Goal: Transaction & Acquisition: Purchase product/service

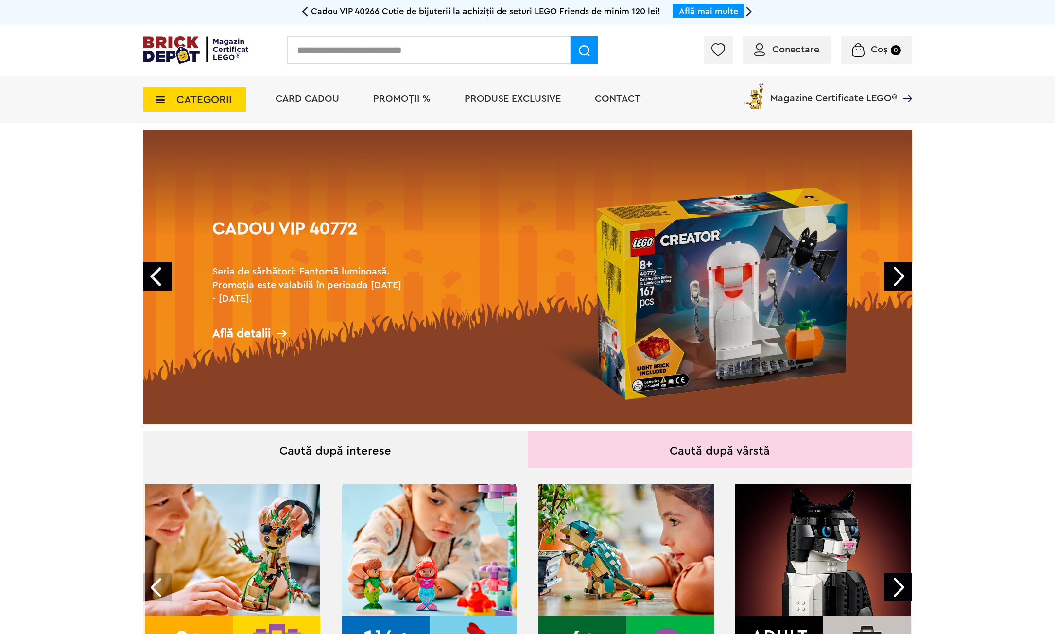
click at [398, 99] on span "PROMOȚII %" at bounding box center [401, 99] width 57 height 10
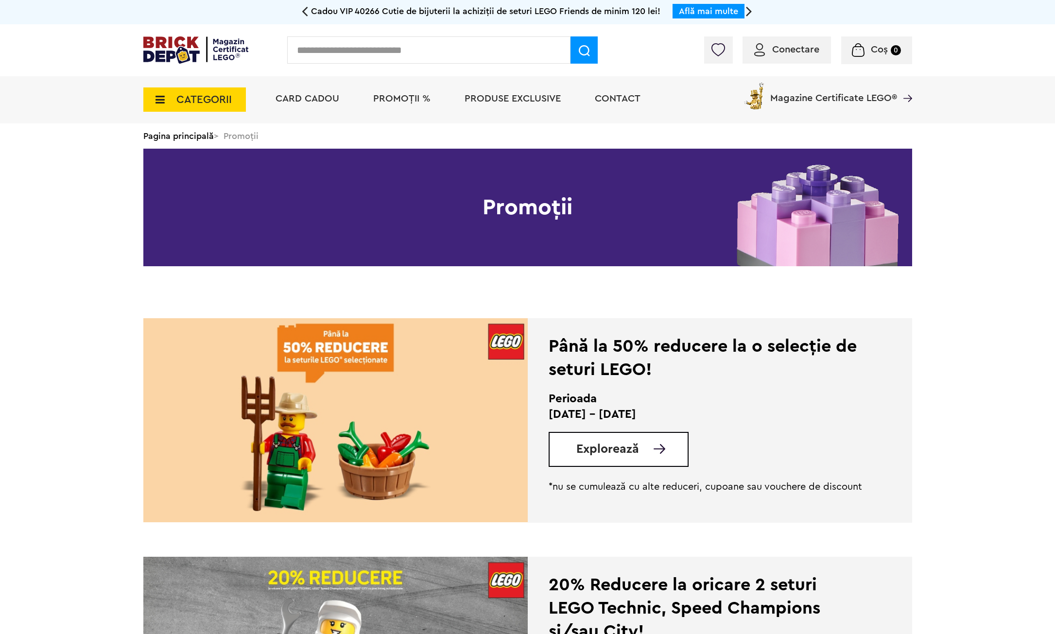
click at [610, 450] on span "Explorează" at bounding box center [608, 449] width 63 height 12
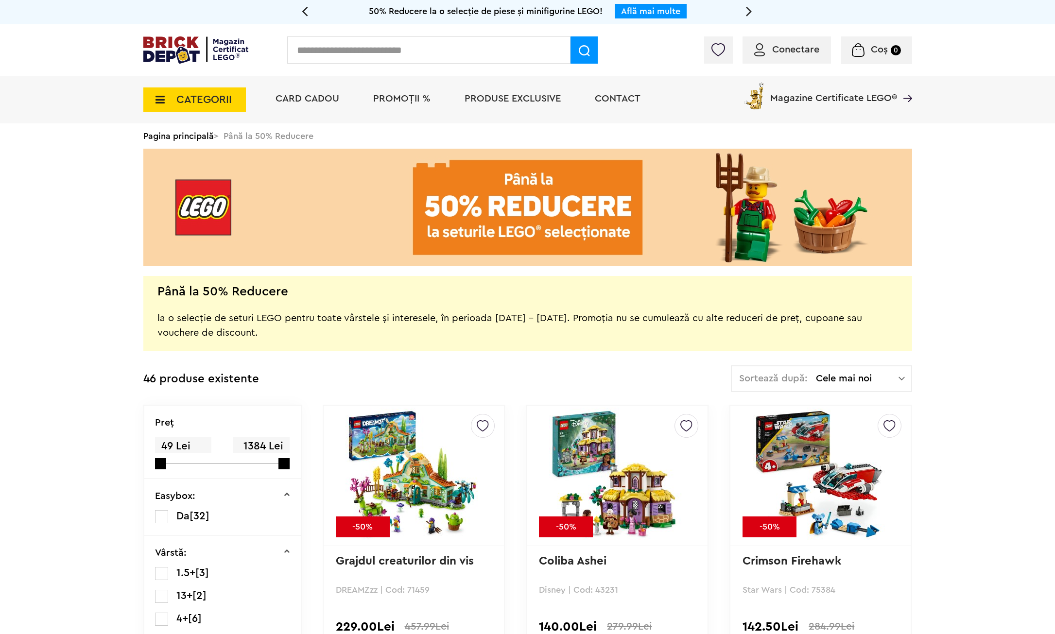
click at [201, 100] on span "CATEGORII" at bounding box center [203, 99] width 55 height 11
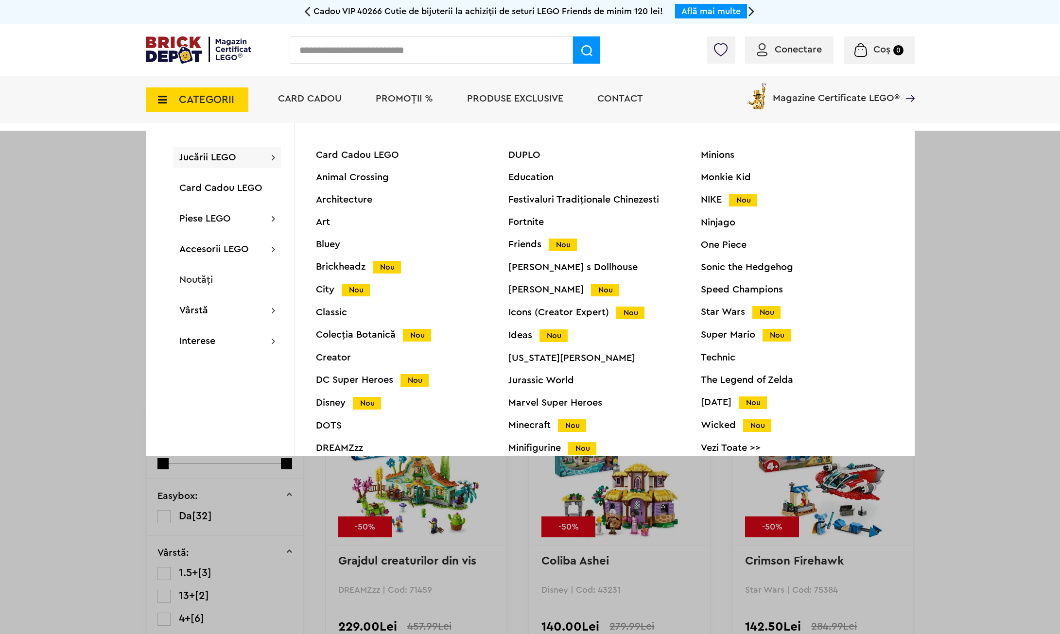
click at [726, 313] on div "Star Wars Nou" at bounding box center [797, 312] width 193 height 10
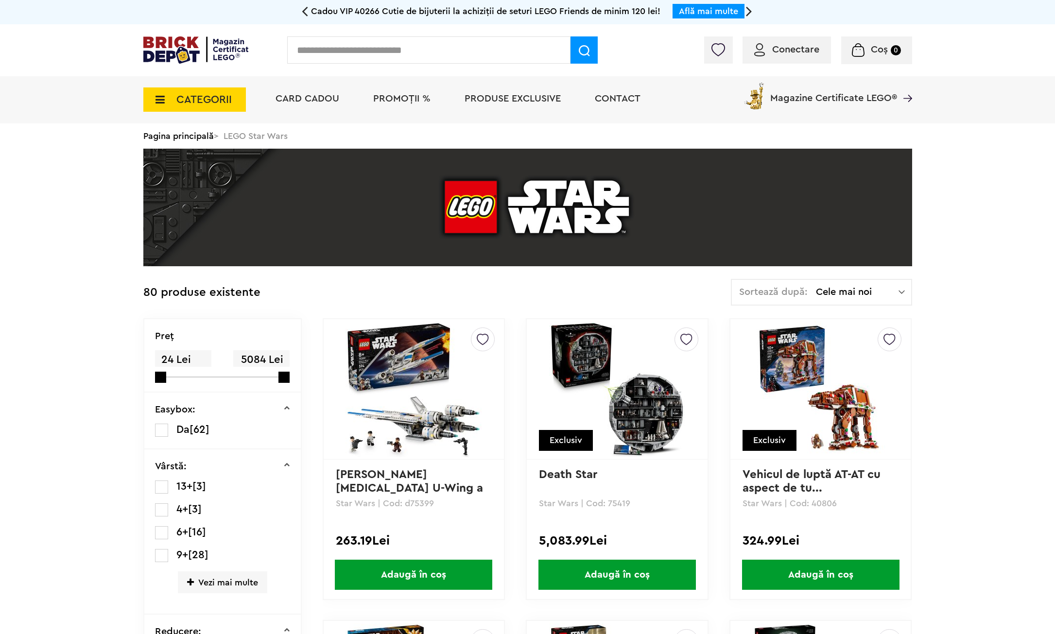
scroll to position [227, 0]
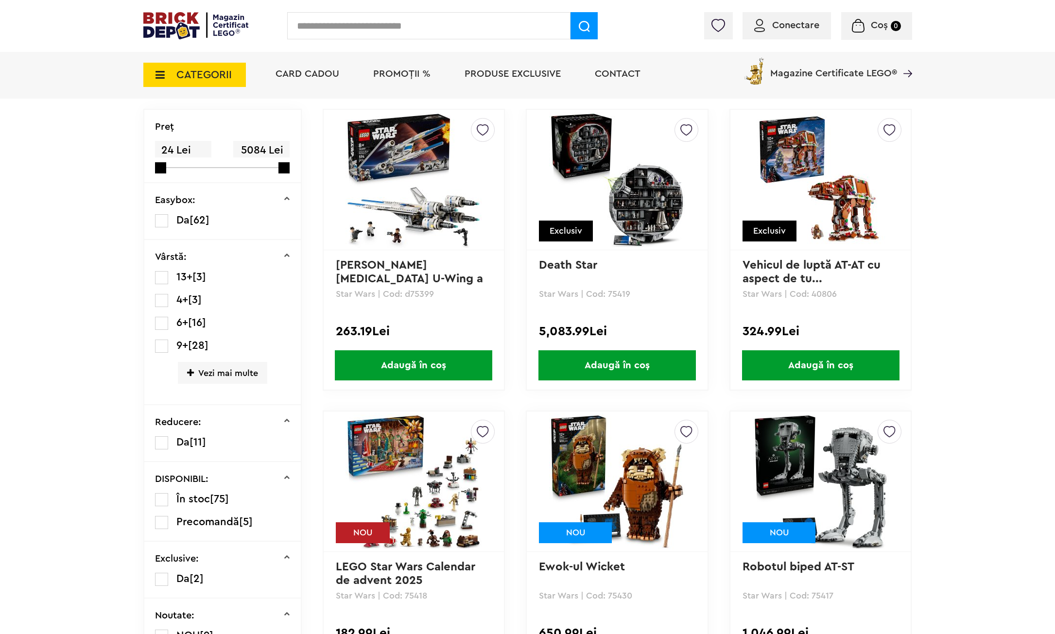
click at [834, 267] on link "Vehicul de luptă AT-AT cu aspect de tu..." at bounding box center [813, 272] width 141 height 25
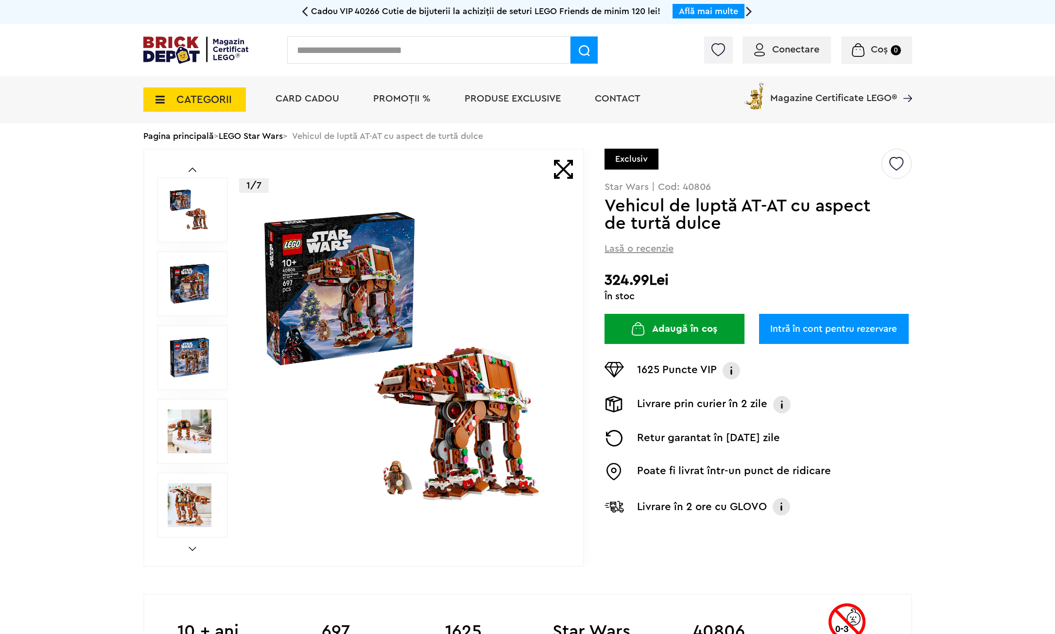
click at [184, 425] on img at bounding box center [190, 432] width 44 height 44
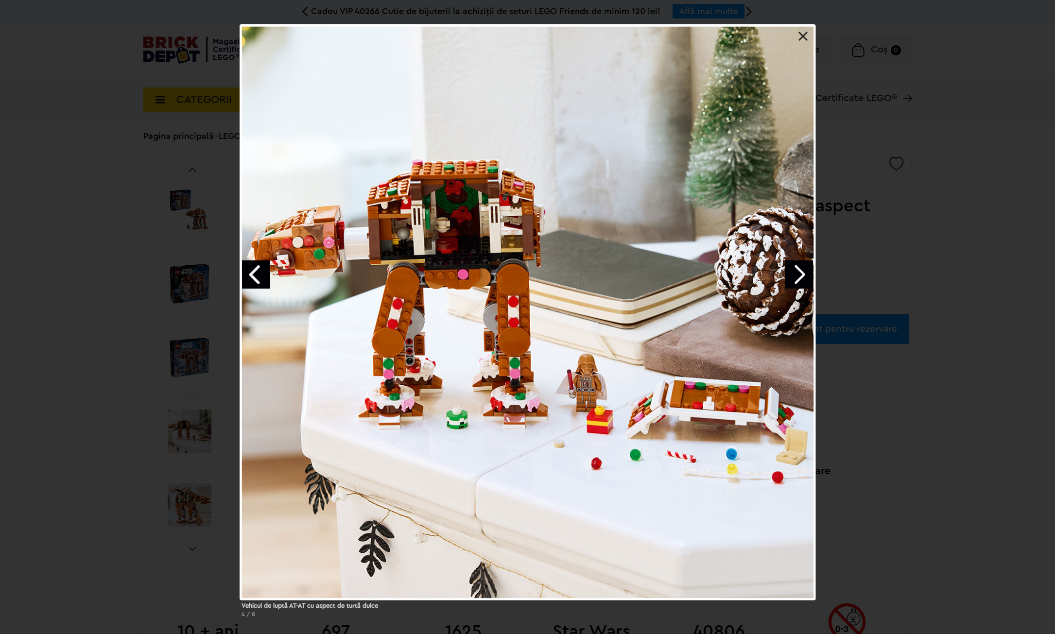
click at [803, 37] on link at bounding box center [804, 37] width 10 height 10
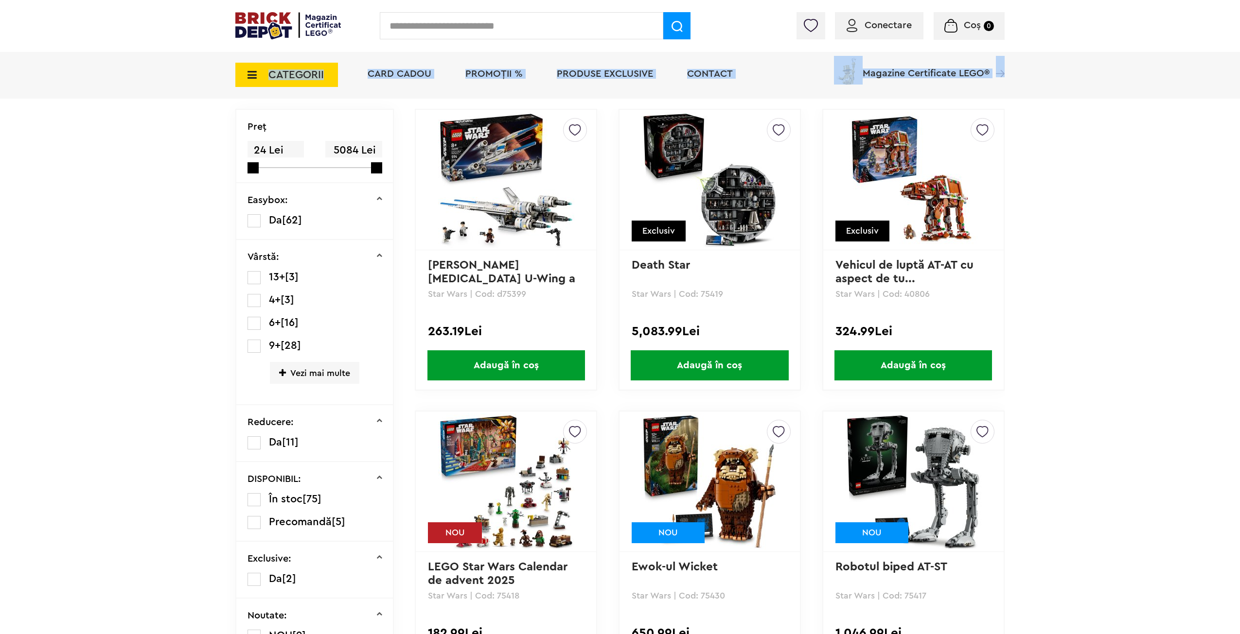
drag, startPoint x: 1235, startPoint y: 74, endPoint x: 1240, endPoint y: 105, distance: 32.0
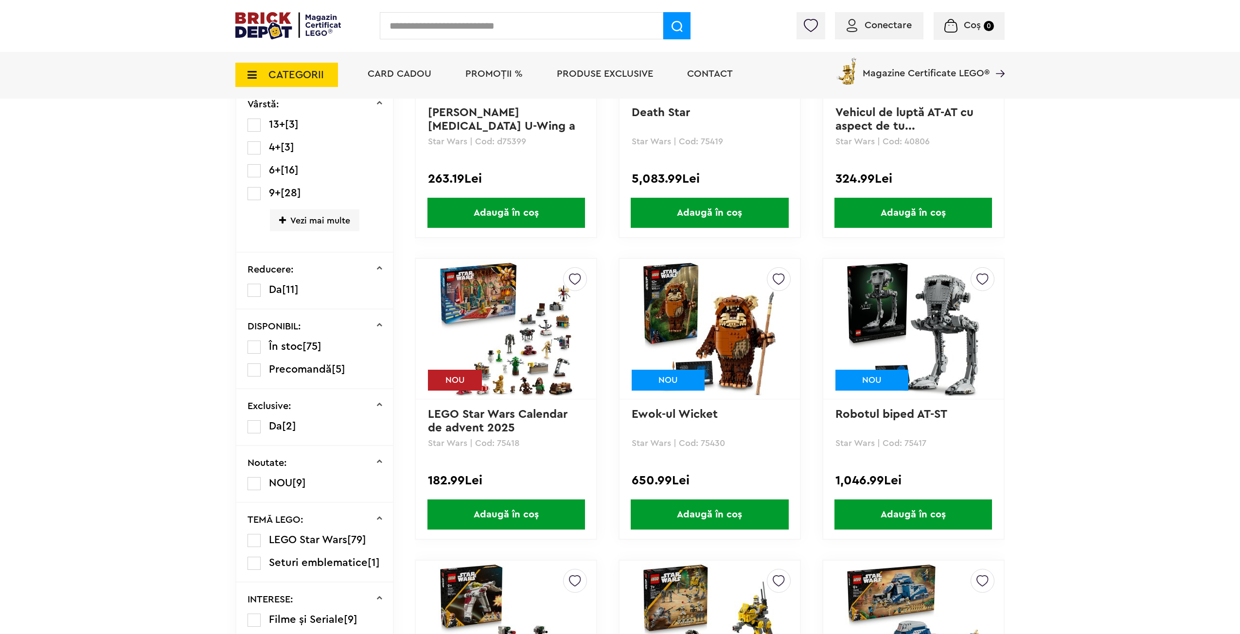
scroll to position [450, 0]
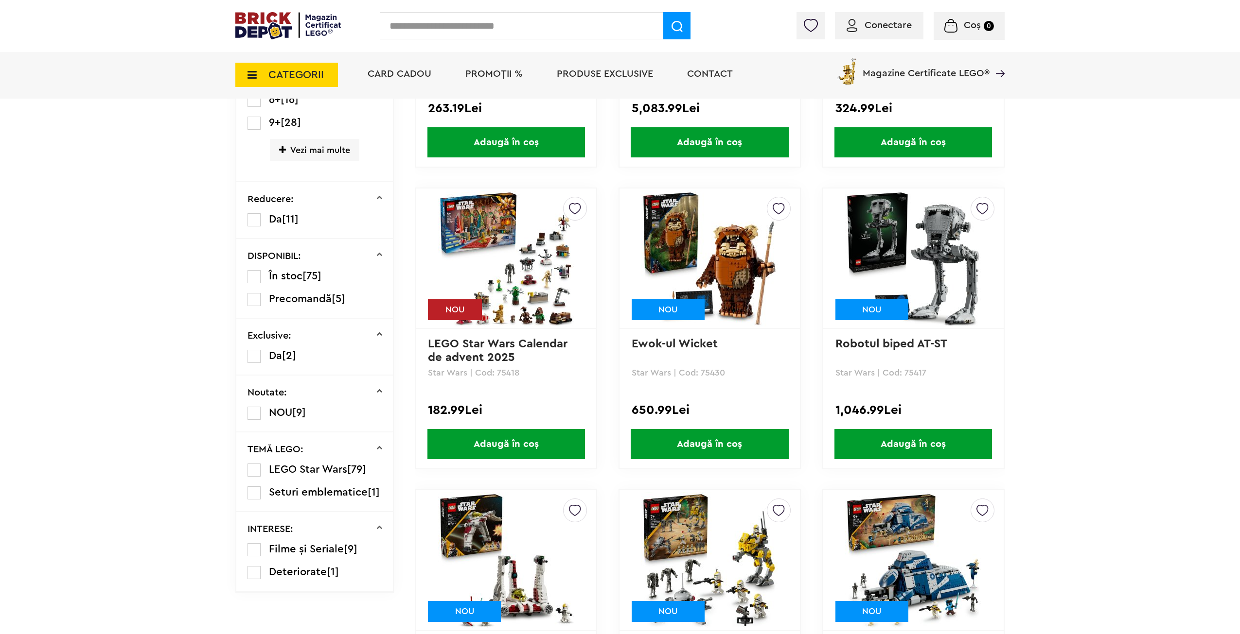
click at [491, 266] on img at bounding box center [506, 259] width 136 height 136
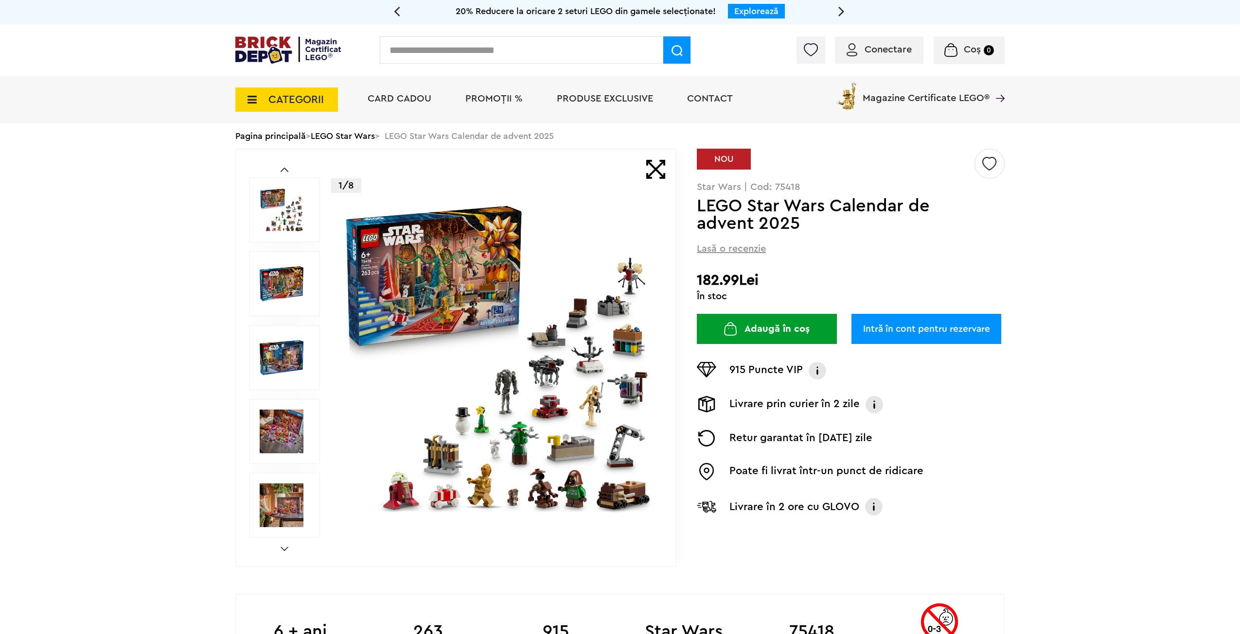
click at [280, 421] on img at bounding box center [282, 432] width 44 height 44
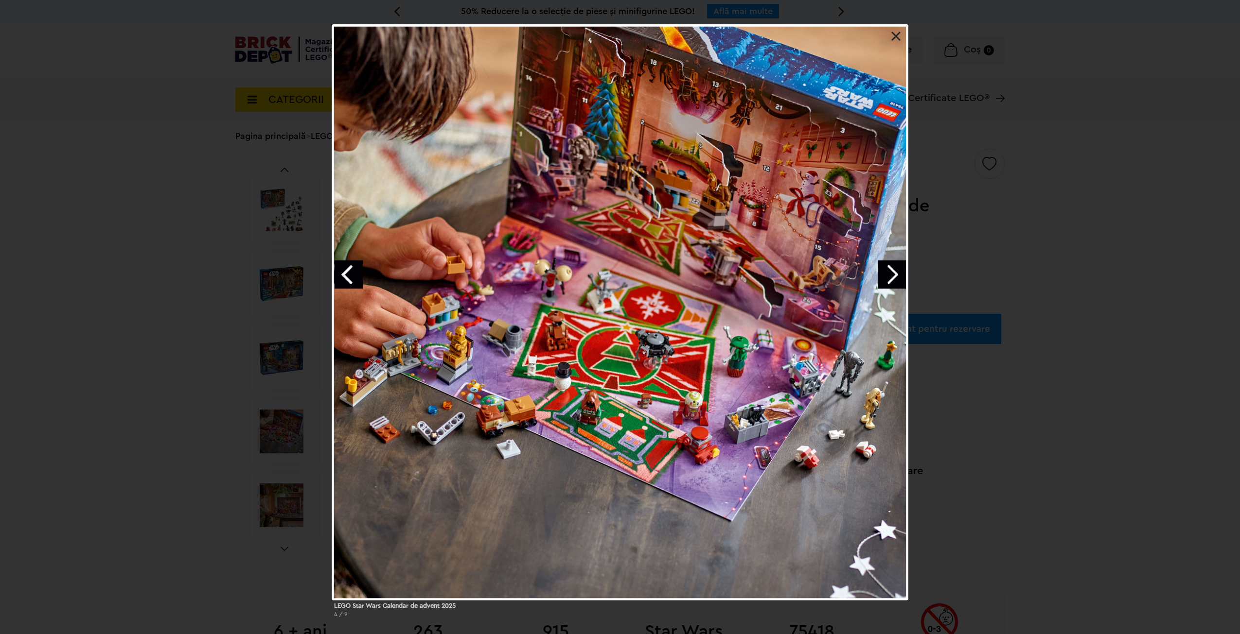
click at [894, 39] on link at bounding box center [896, 37] width 10 height 10
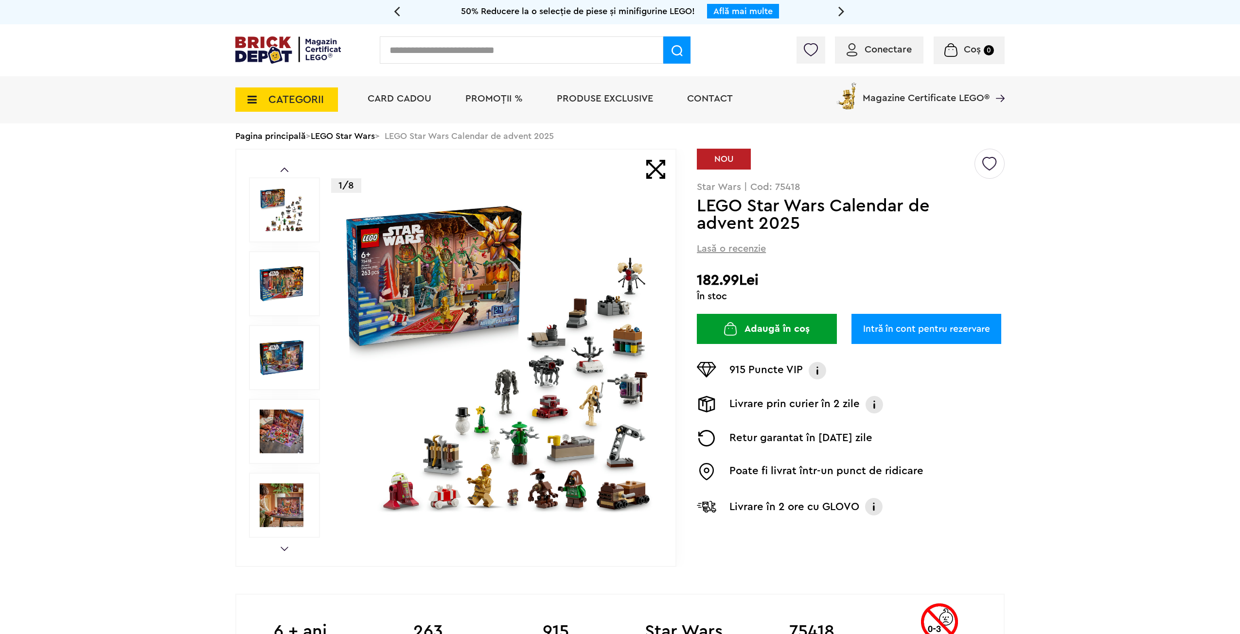
click at [303, 205] on img at bounding box center [282, 210] width 44 height 44
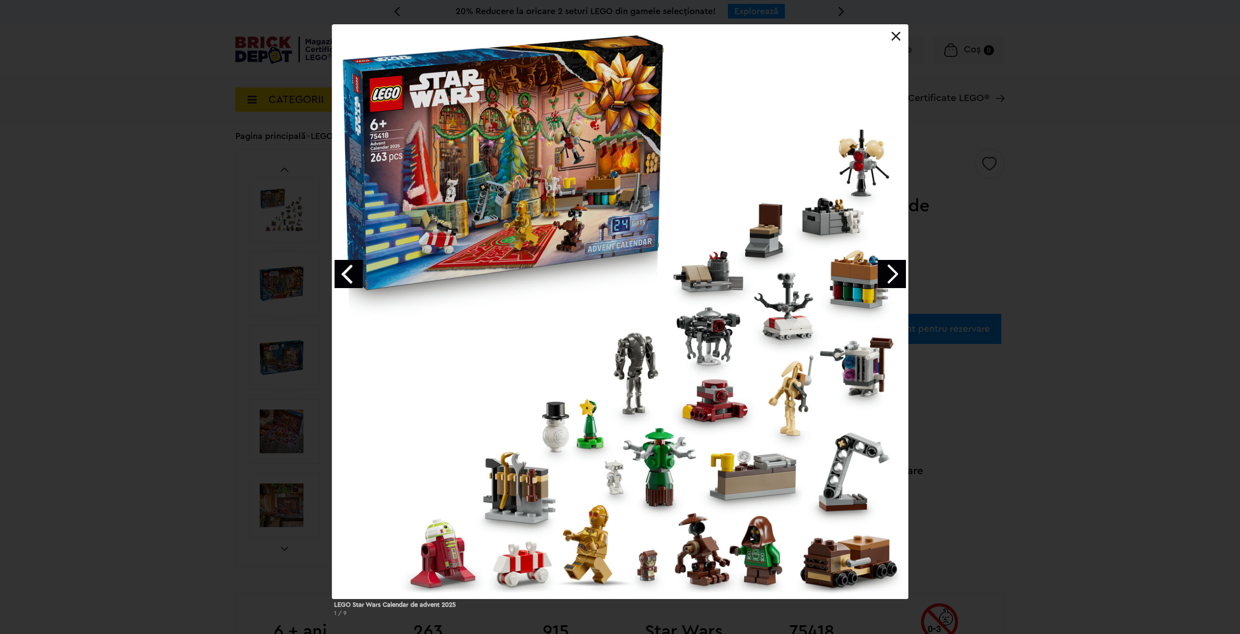
click at [891, 40] on link at bounding box center [896, 37] width 10 height 10
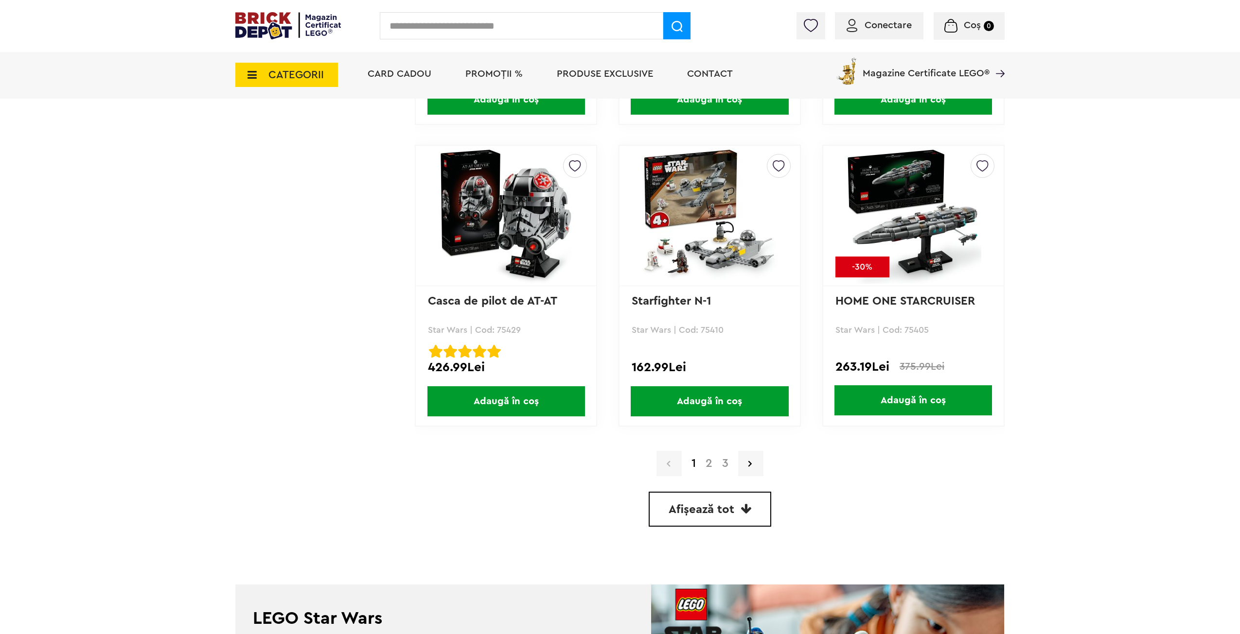
scroll to position [2625, 0]
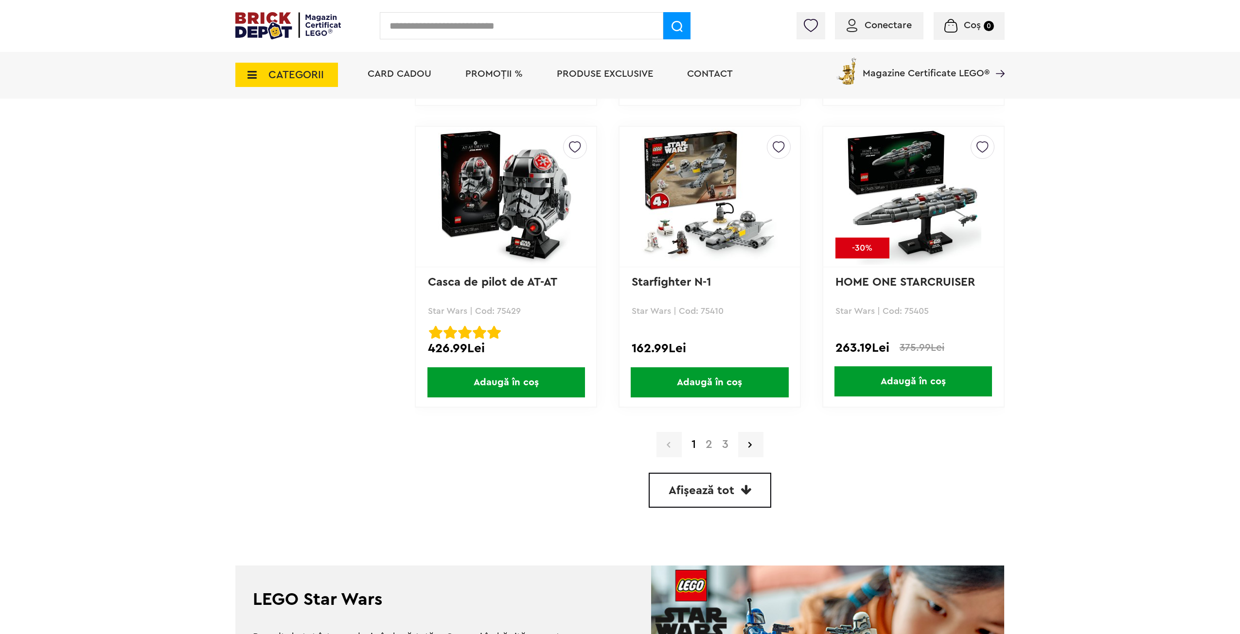
click at [710, 446] on link "2" at bounding box center [709, 445] width 17 height 12
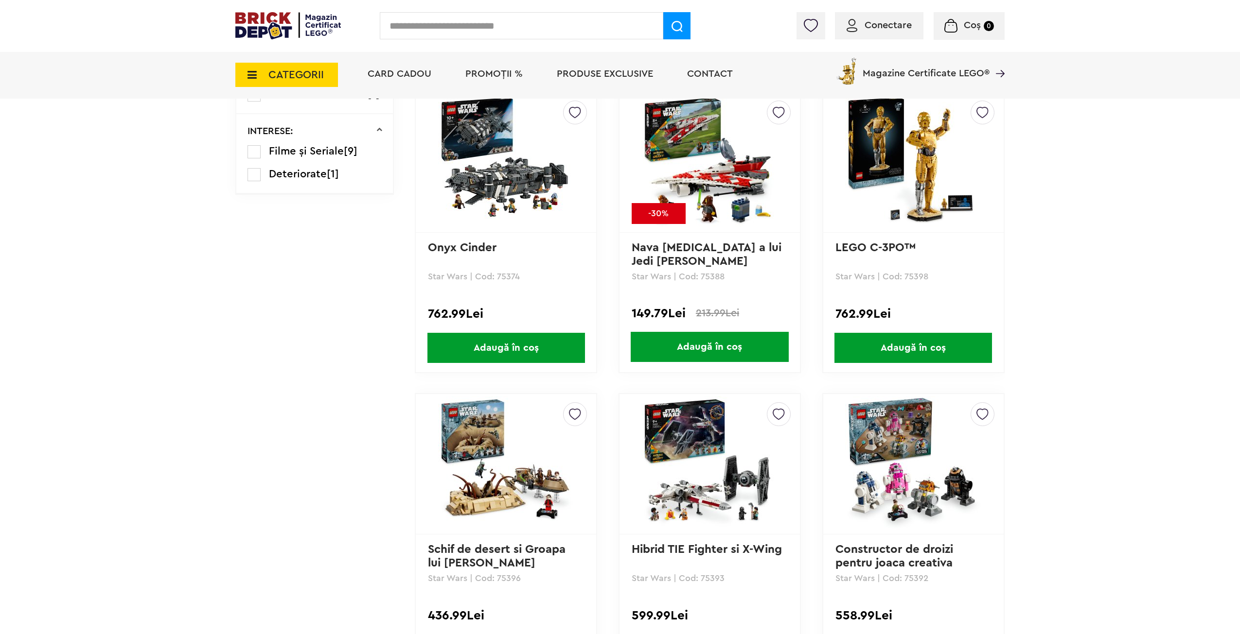
scroll to position [842, 0]
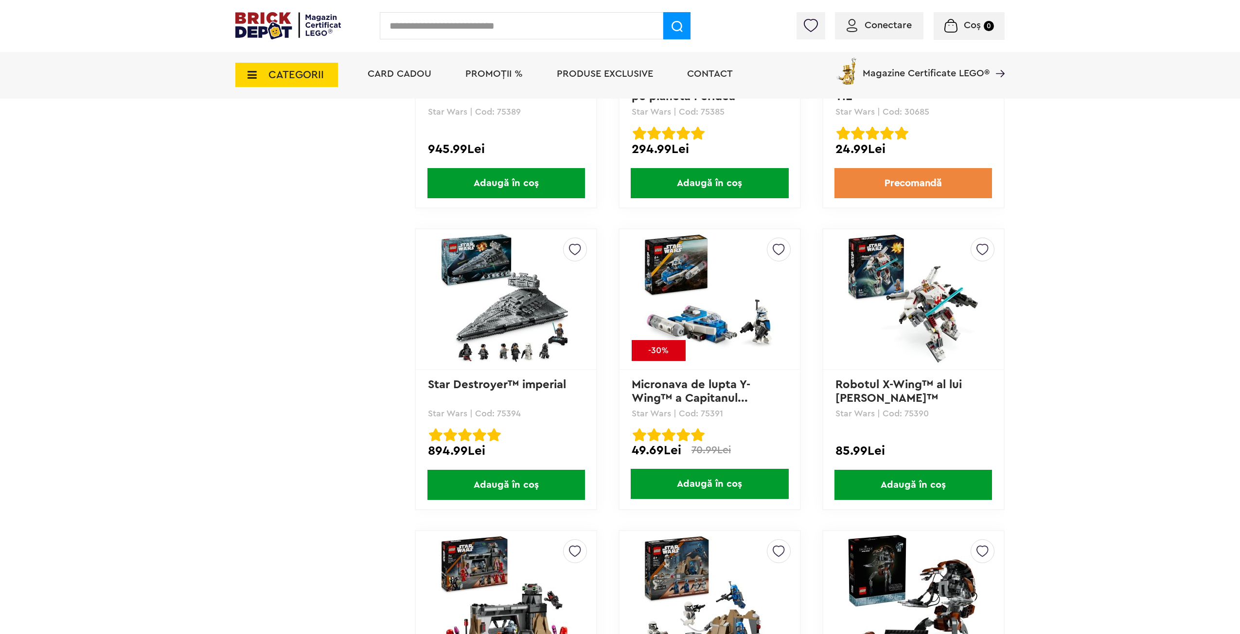
scroll to position [1671, 0]
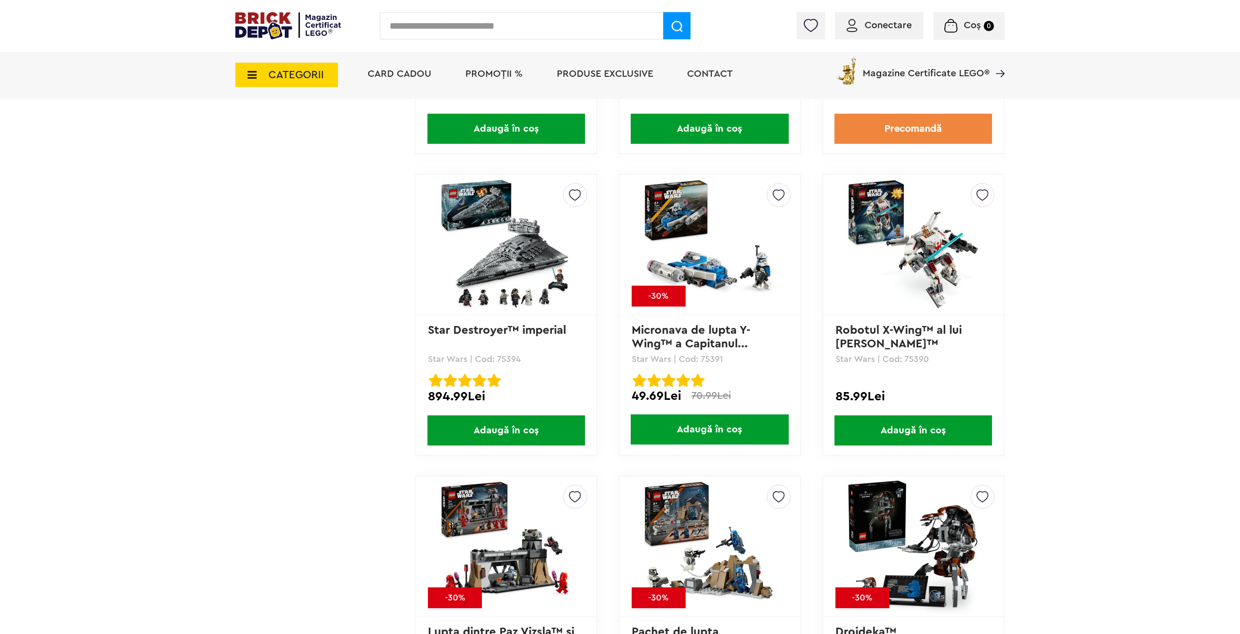
drag, startPoint x: 1227, startPoint y: 285, endPoint x: 1228, endPoint y: 294, distance: 9.4
click at [1228, 294] on div "Cadou VIP 40266 Cutie de bijuterii la achiziții de seturi LEGO Friends de minim…" at bounding box center [620, 57] width 1240 height 3456
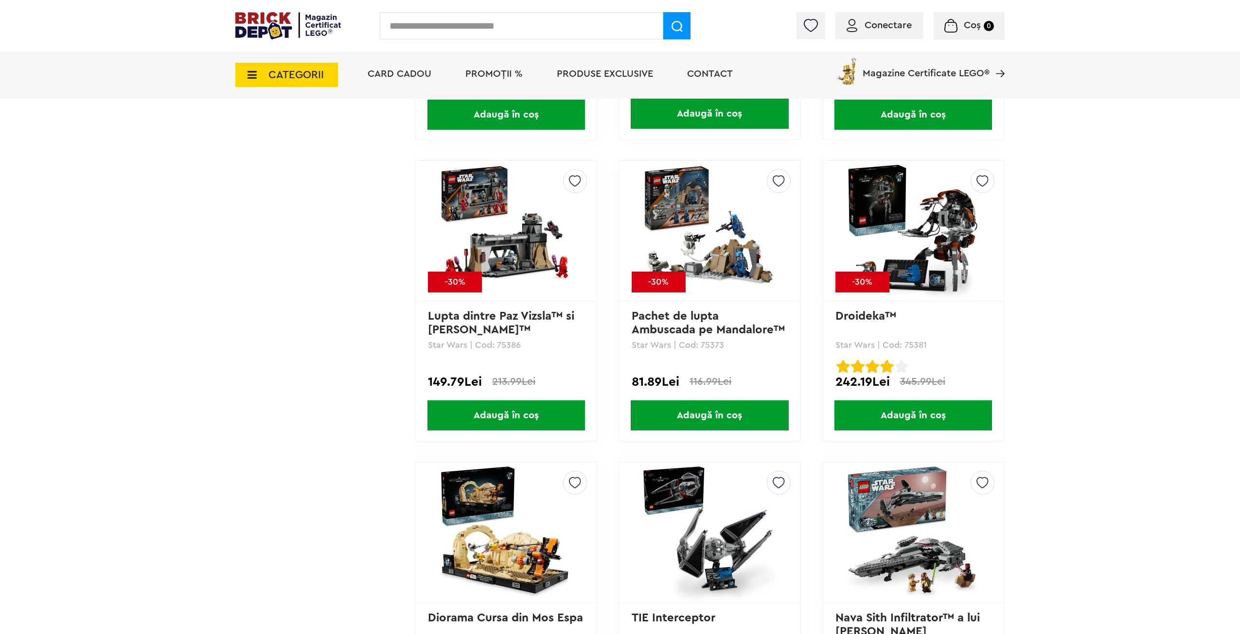
scroll to position [2530, 0]
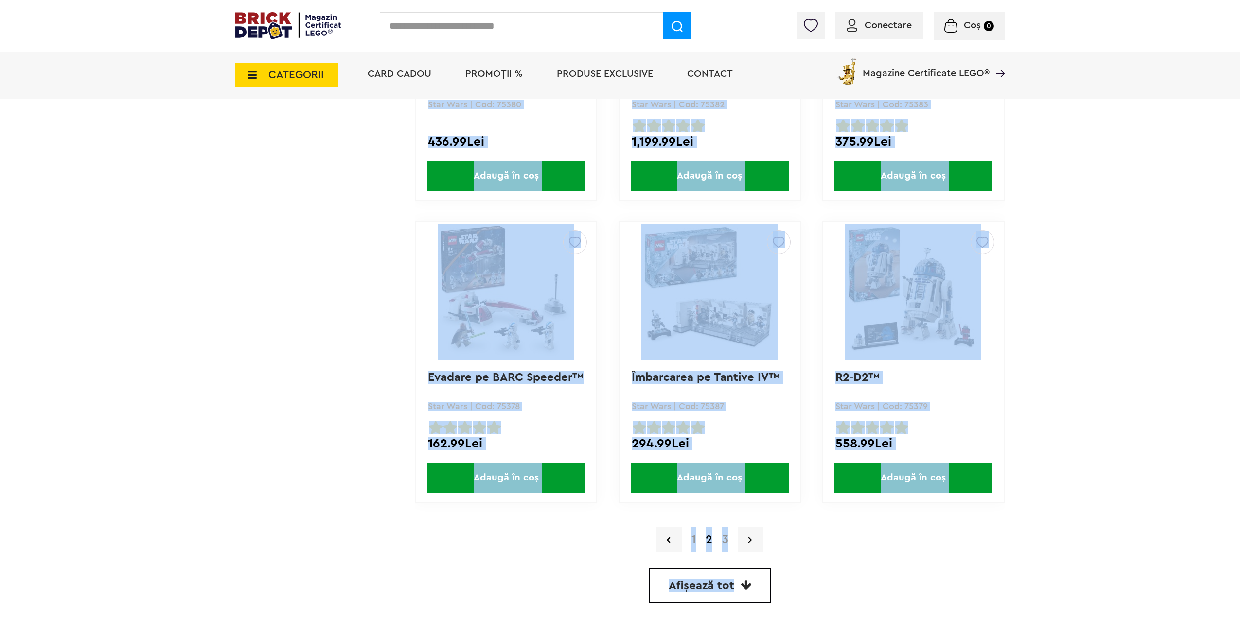
click at [1001, 228] on div "Creează o listă nouă" at bounding box center [913, 292] width 180 height 140
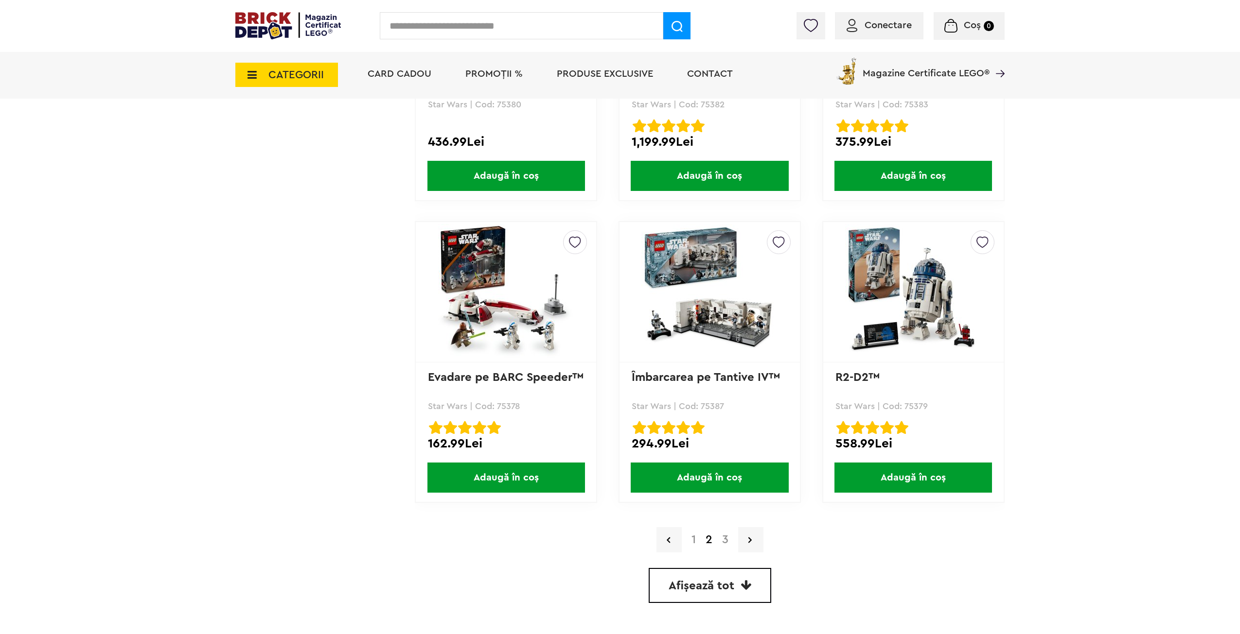
click at [729, 540] on link "3" at bounding box center [725, 540] width 16 height 12
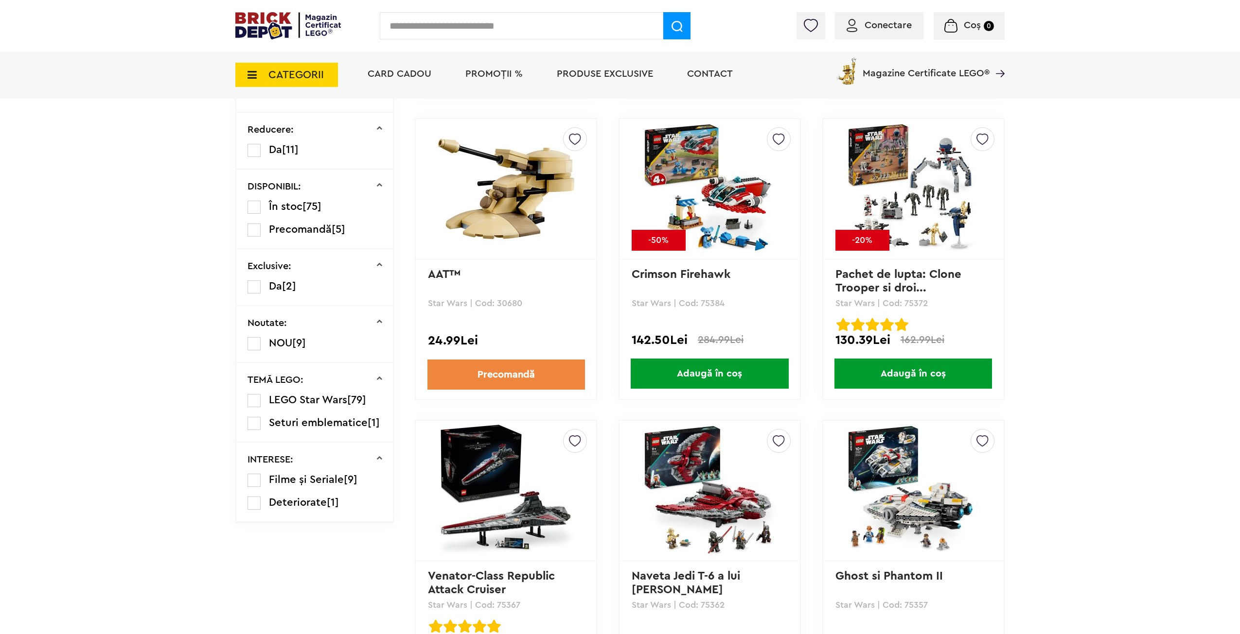
scroll to position [625, 0]
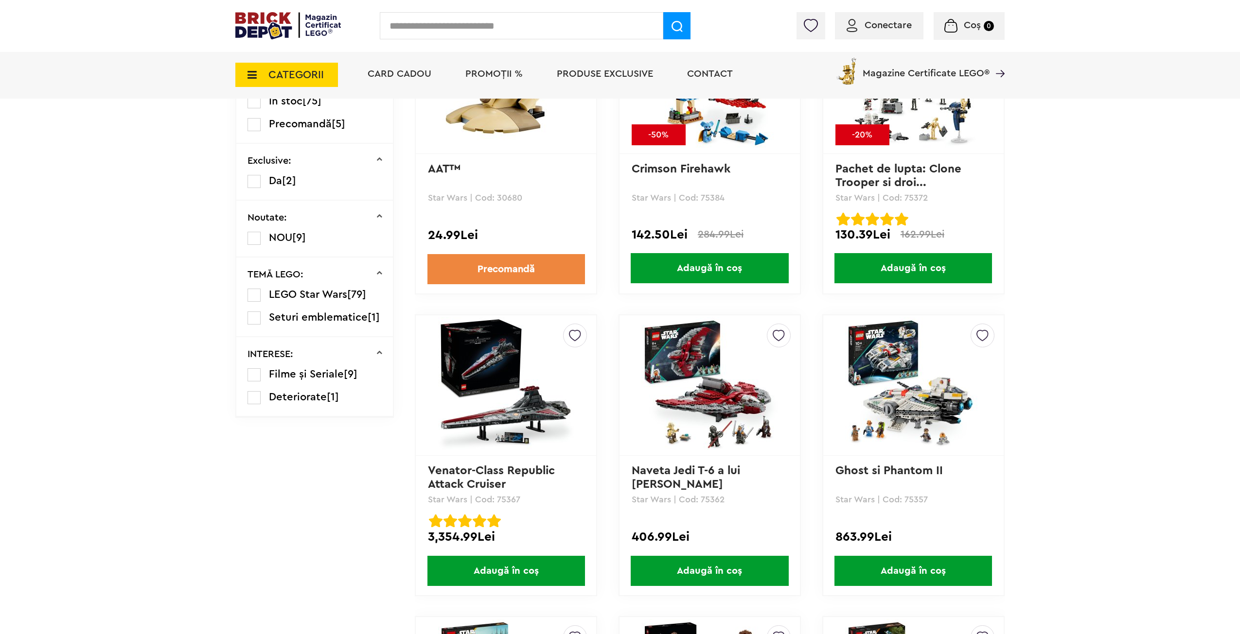
drag, startPoint x: 1243, startPoint y: 50, endPoint x: 1211, endPoint y: 188, distance: 141.6
drag, startPoint x: 1211, startPoint y: 188, endPoint x: 1188, endPoint y: 208, distance: 30.3
